Goal: Task Accomplishment & Management: Manage account settings

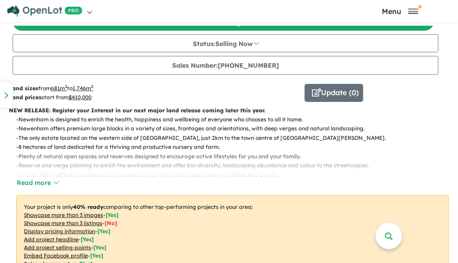
scroll to position [164, 0]
click at [49, 182] on button "Read more" at bounding box center [37, 183] width 42 height 10
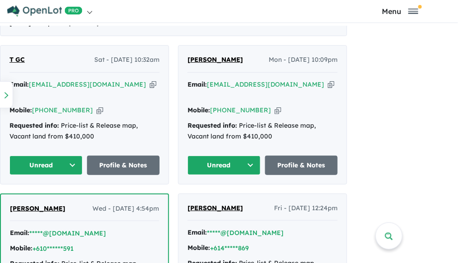
scroll to position [598, 0]
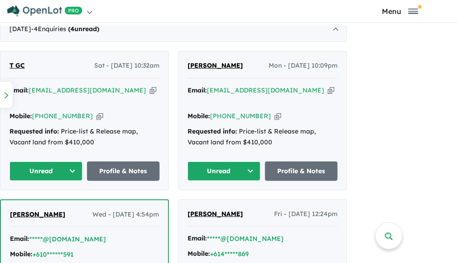
click at [279, 91] on div "Email: [EMAIL_ADDRESS][DOMAIN_NAME] Copied!" at bounding box center [263, 96] width 150 height 22
click at [328, 88] on icon "button" at bounding box center [331, 90] width 7 height 9
click at [275, 111] on icon "button" at bounding box center [278, 115] width 7 height 9
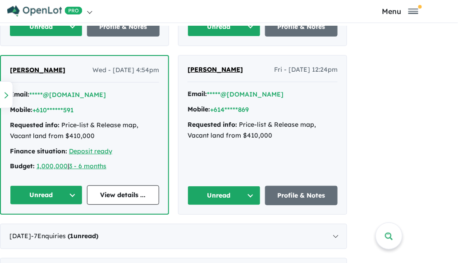
scroll to position [769, 0]
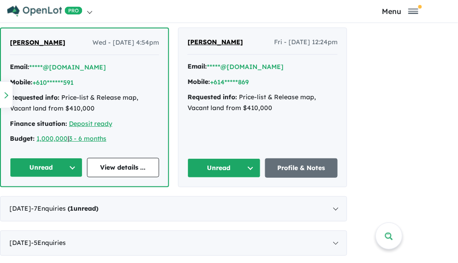
click at [69, 158] on button "Unread" at bounding box center [46, 167] width 73 height 19
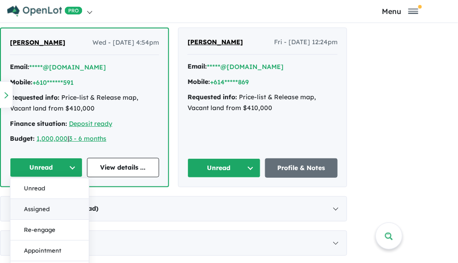
click at [57, 199] on button "Assigned" at bounding box center [49, 209] width 78 height 21
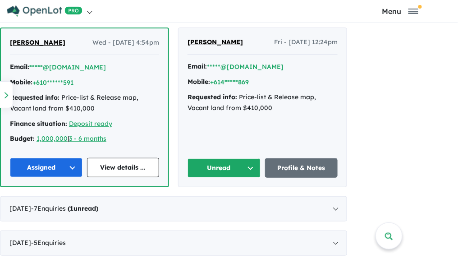
click at [235, 158] on button "Unread" at bounding box center [224, 167] width 73 height 19
click at [215, 199] on button "Assigned" at bounding box center [227, 209] width 78 height 21
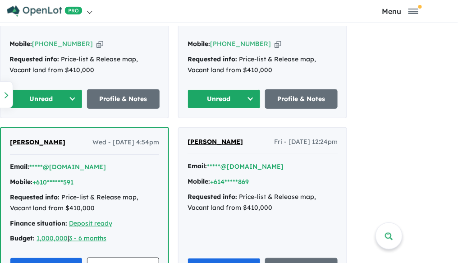
scroll to position [598, 0]
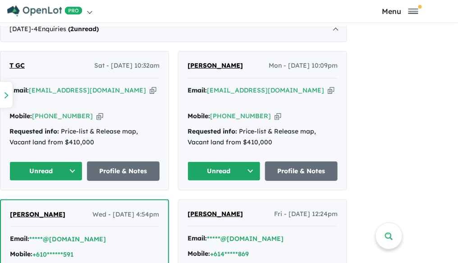
click at [236, 161] on button "Unread" at bounding box center [224, 170] width 73 height 19
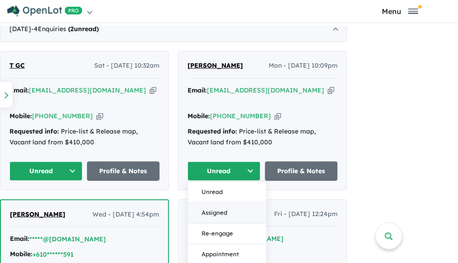
click at [220, 202] on button "Assigned" at bounding box center [227, 212] width 78 height 21
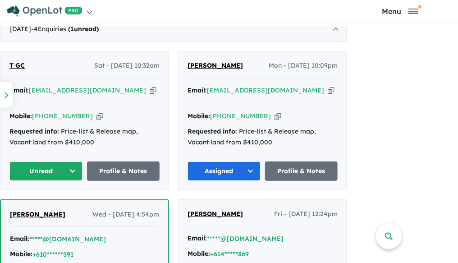
click at [66, 161] on button "Unread" at bounding box center [45, 170] width 73 height 19
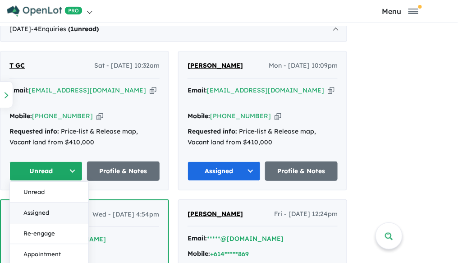
click at [52, 204] on button "Assigned" at bounding box center [49, 212] width 78 height 21
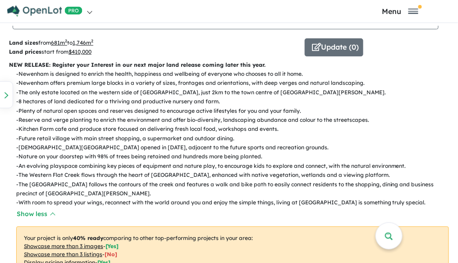
scroll to position [201, 0]
